Goal: Book appointment/travel/reservation

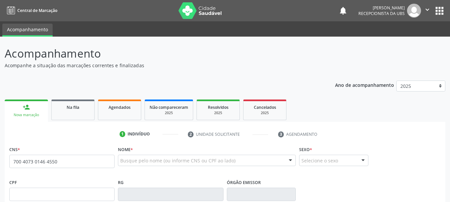
type input "700 4073 0146 4550"
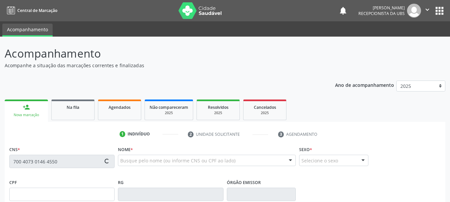
type input "063.205.045-44"
type input "0[DATE]"
type input "[PERSON_NAME] de [DEMOGRAPHIC_DATA]"
type input "[PHONE_NUMBER]"
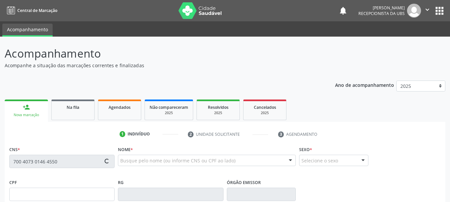
type input "96"
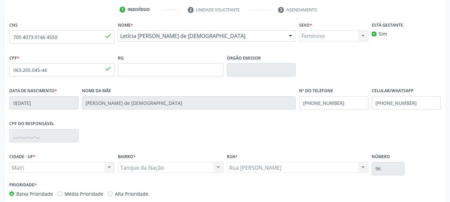
scroll to position [159, 0]
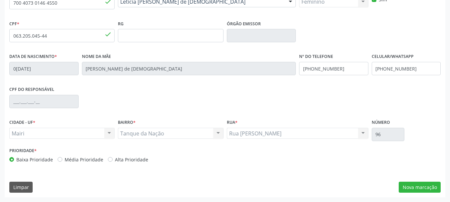
click at [135, 161] on label "Alta Prioridade" at bounding box center [131, 159] width 33 height 7
click at [113, 161] on input "Alta Prioridade" at bounding box center [110, 159] width 5 height 6
radio input "true"
click at [437, 190] on button "Nova marcação" at bounding box center [420, 187] width 42 height 11
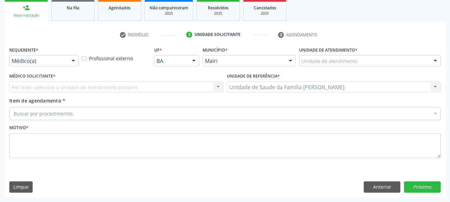
scroll to position [100, 0]
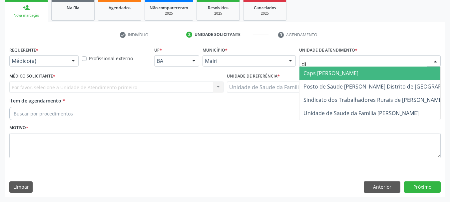
type input "dil"
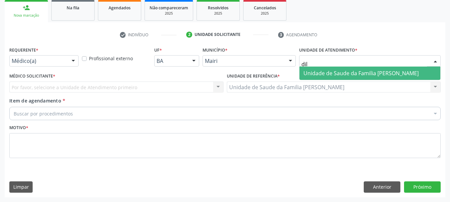
click at [326, 71] on span "Unidade de Saude da Familia [PERSON_NAME]" at bounding box center [361, 73] width 115 height 7
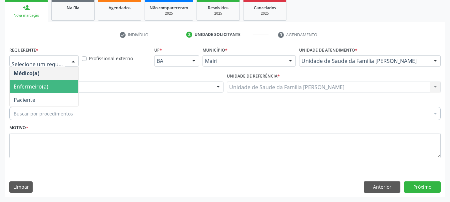
click at [44, 84] on span "Enfermeiro(a)" at bounding box center [31, 86] width 35 height 7
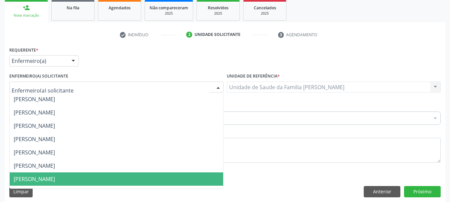
click at [76, 175] on span "[PERSON_NAME]" at bounding box center [117, 179] width 214 height 13
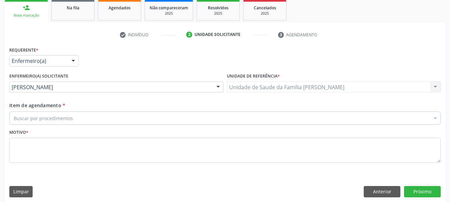
click at [57, 113] on div "Buscar por procedimentos" at bounding box center [225, 118] width 432 height 13
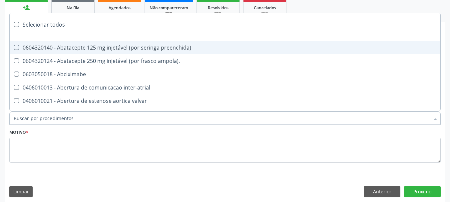
click at [59, 116] on input "Item de agendamento *" at bounding box center [222, 118] width 416 height 13
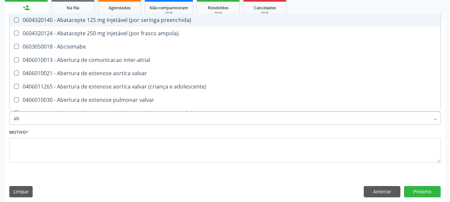
type input "abo"
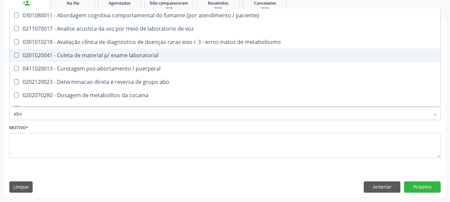
scroll to position [33, 0]
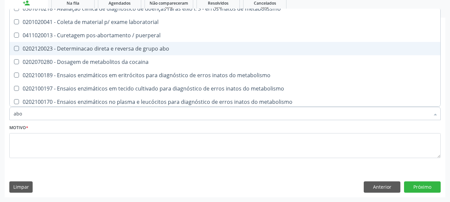
click at [158, 51] on div "0202120023 - Determinacao direta e reversa de grupo abo" at bounding box center [225, 48] width 423 height 5
checkbox abo "true"
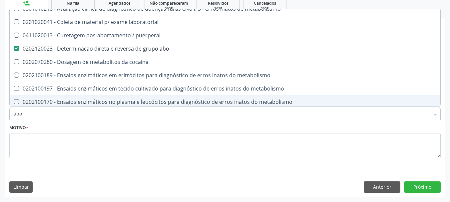
type input "ab"
checkbox abo "false"
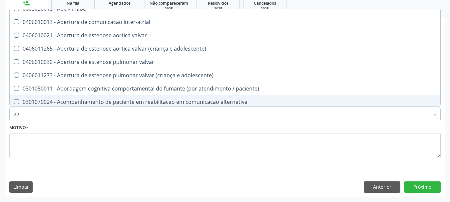
type input "a"
checkbox abo "false"
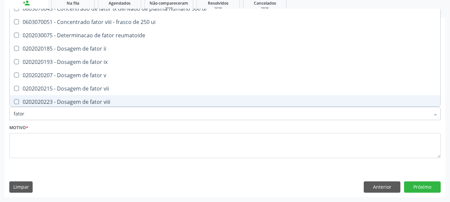
type input "fator r"
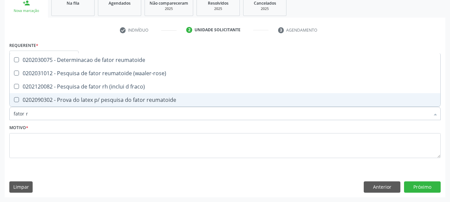
scroll to position [0, 0]
click at [113, 93] on span "0202120082 - Pesquisa de fator rh (inclui d fraco)" at bounding box center [225, 86] width 431 height 13
checkbox fraco\) "true"
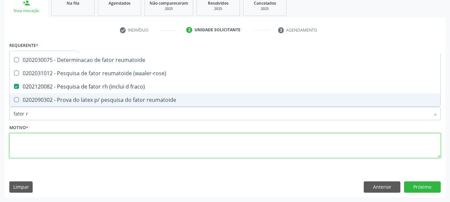
click at [86, 149] on textarea at bounding box center [225, 145] width 432 height 25
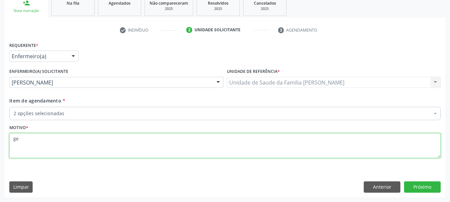
type textarea "g"
click at [20, 139] on textarea "PR-E-[GEOGRAPHIC_DATA]" at bounding box center [225, 145] width 432 height 25
type textarea "PRE-[DATE]"
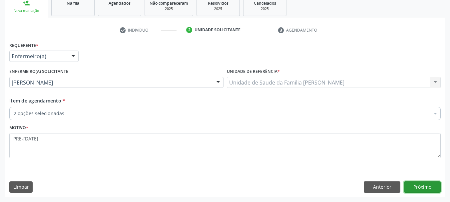
click at [418, 190] on button "Próximo" at bounding box center [422, 187] width 37 height 11
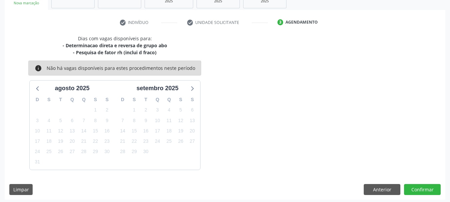
scroll to position [114, 0]
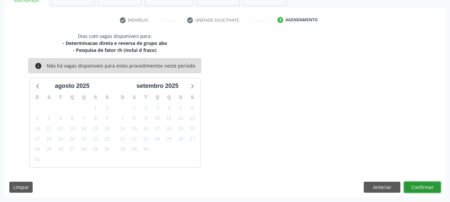
click at [417, 186] on button "Confirmar" at bounding box center [422, 187] width 37 height 11
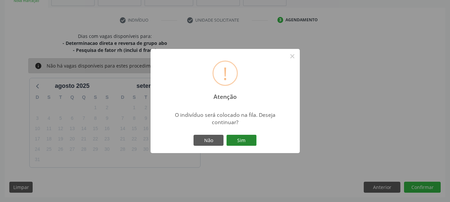
click at [243, 139] on button "Sim" at bounding box center [242, 140] width 30 height 11
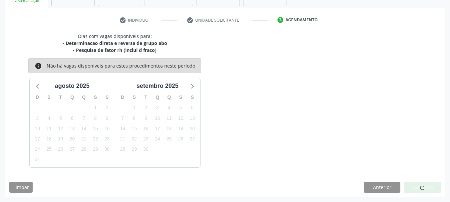
scroll to position [20, 0]
